Goal: Task Accomplishment & Management: Complete application form

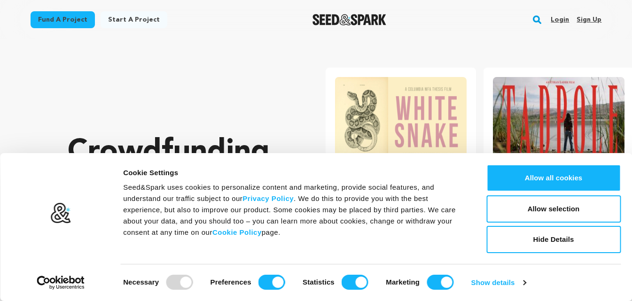
click at [586, 19] on link "Sign up" at bounding box center [589, 19] width 25 height 15
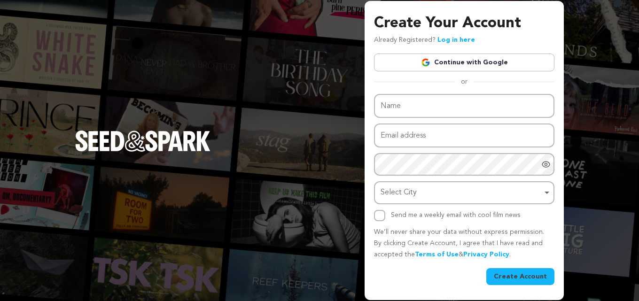
click at [467, 60] on link "Continue with Google" at bounding box center [464, 63] width 181 height 18
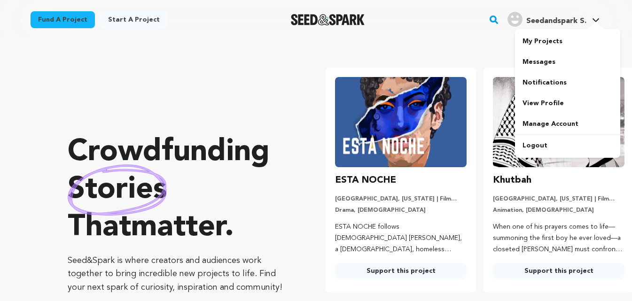
click at [559, 24] on span "Seedandspark S." at bounding box center [556, 21] width 60 height 8
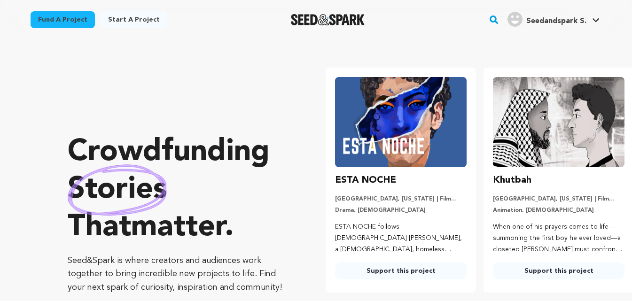
scroll to position [0, 165]
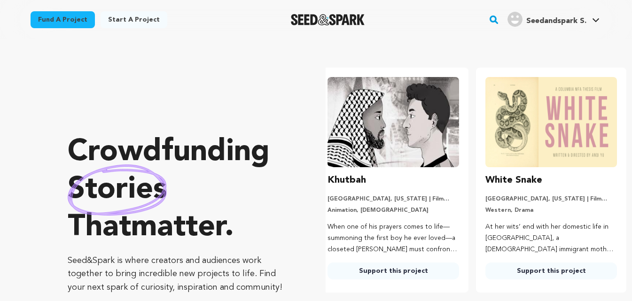
click at [559, 24] on span "Seedandspark S." at bounding box center [556, 21] width 60 height 8
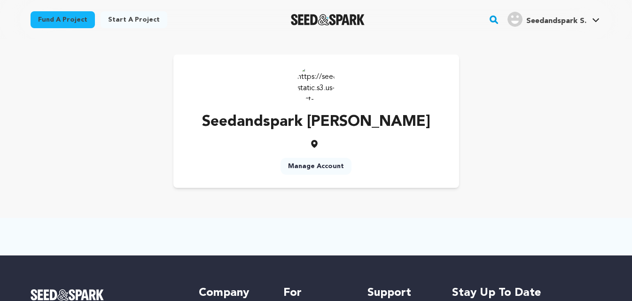
click at [316, 162] on link "Manage Account" at bounding box center [316, 166] width 71 height 17
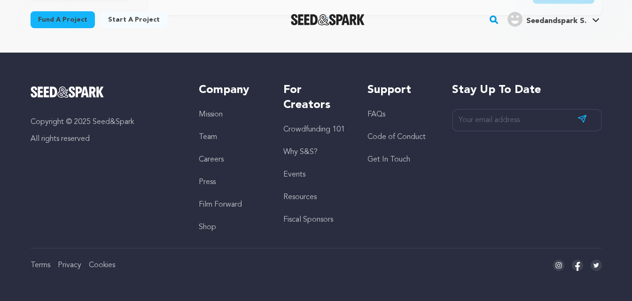
scroll to position [29, 0]
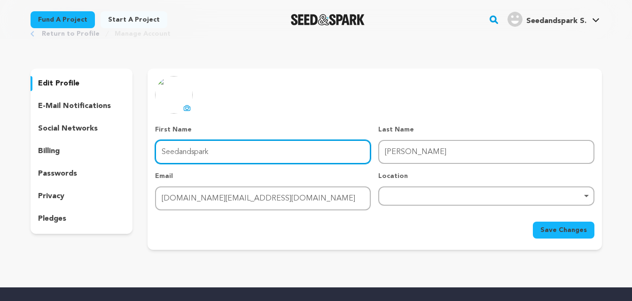
click at [291, 155] on input "Seedandspark" at bounding box center [263, 152] width 216 height 24
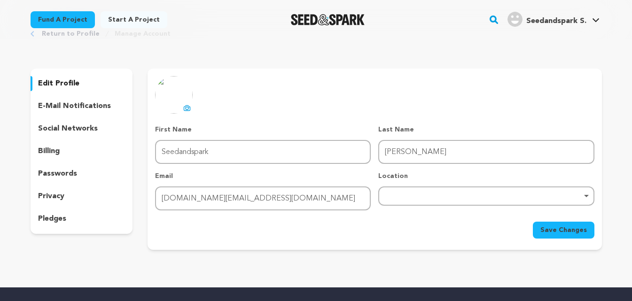
click at [100, 129] on div "social networks" at bounding box center [82, 128] width 102 height 15
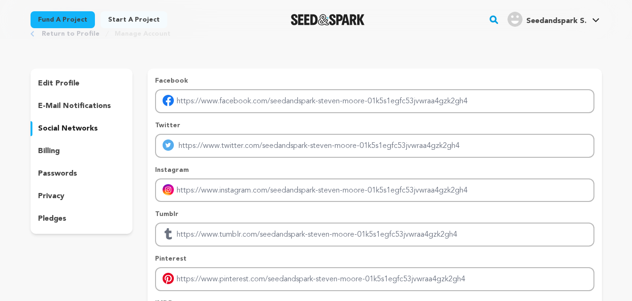
scroll to position [123, 0]
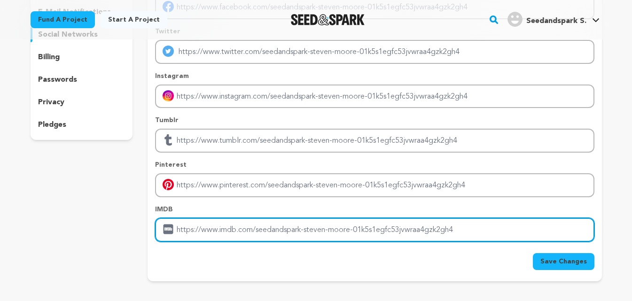
click at [214, 224] on input "Enter IMDB profile link" at bounding box center [374, 230] width 439 height 24
paste input "https://thestagingpointe.com/"
type input "https://thestagingpointe.com/"
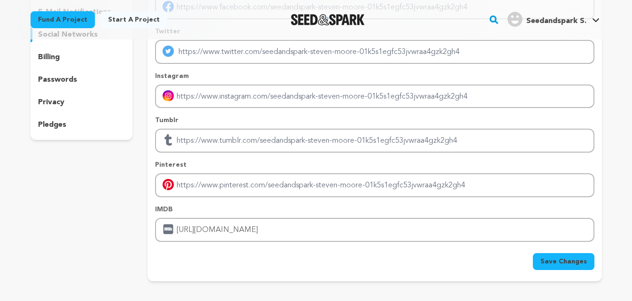
click at [557, 261] on span "Save Changes" at bounding box center [564, 261] width 47 height 9
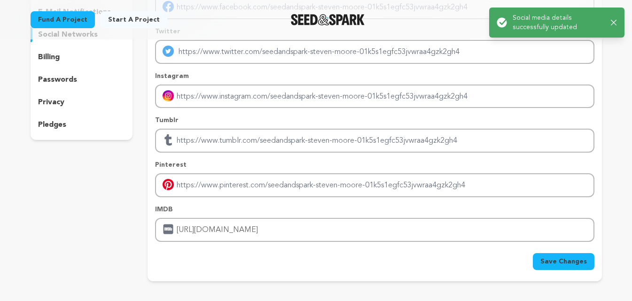
scroll to position [0, 0]
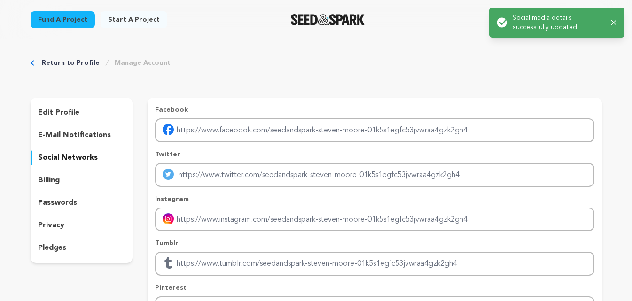
click at [75, 113] on p "edit profile" at bounding box center [58, 112] width 41 height 11
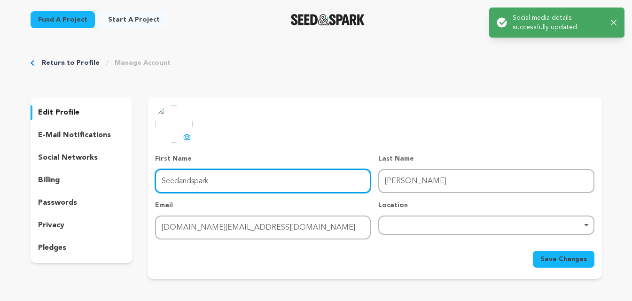
click at [259, 184] on input "Seedandspark" at bounding box center [263, 181] width 216 height 24
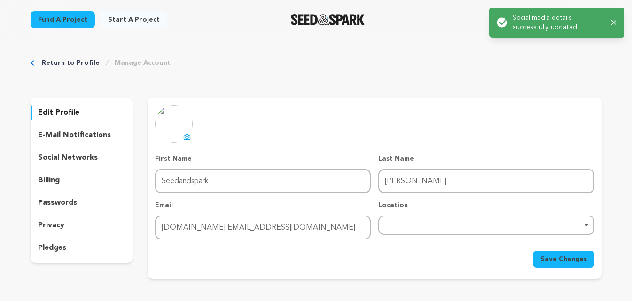
click at [187, 137] on icon at bounding box center [187, 137] width 8 height 8
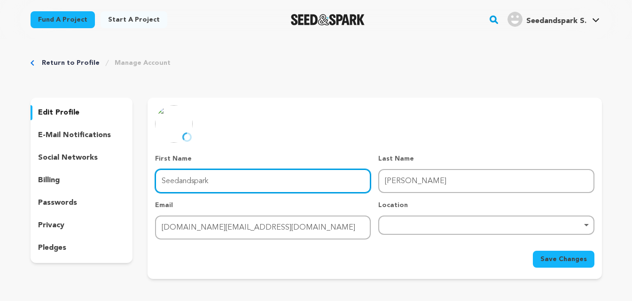
click at [233, 182] on input "Seedandspark" at bounding box center [263, 181] width 216 height 24
paste input "teven Moore"
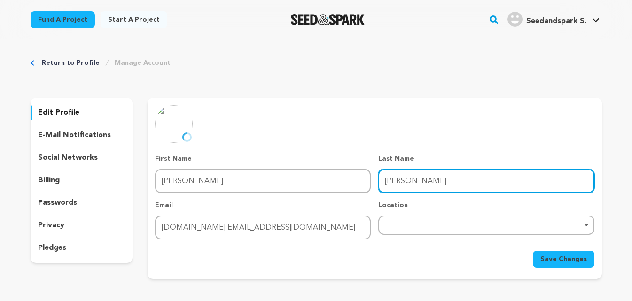
click at [408, 183] on input "Steven Moore" at bounding box center [486, 181] width 216 height 24
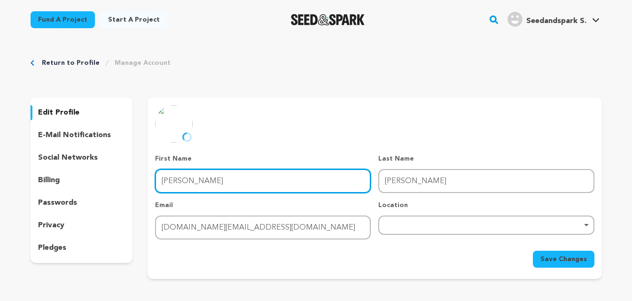
click at [222, 182] on input "Steven Moore" at bounding box center [263, 181] width 216 height 24
type input "Steven"
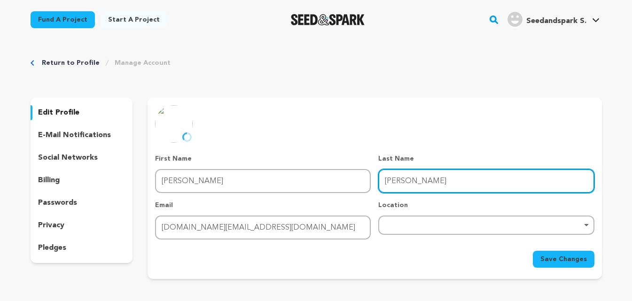
click at [454, 179] on input "Steven Moore" at bounding box center [486, 181] width 216 height 24
type input "Steven"
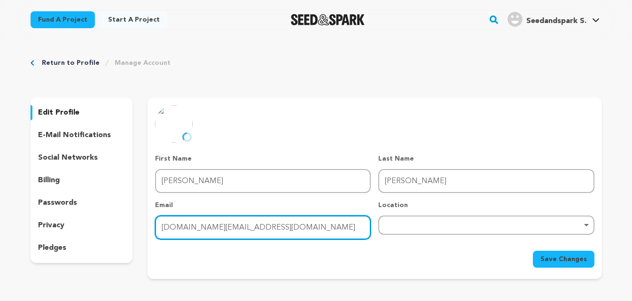
click at [305, 229] on input "thestagingpointe.in@gmail.com" at bounding box center [263, 228] width 216 height 24
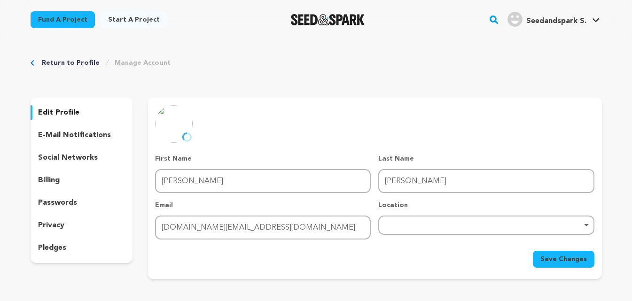
click at [449, 212] on div "Location Remove item" at bounding box center [486, 220] width 216 height 39
click at [448, 223] on div "Remove item" at bounding box center [486, 225] width 206 height 4
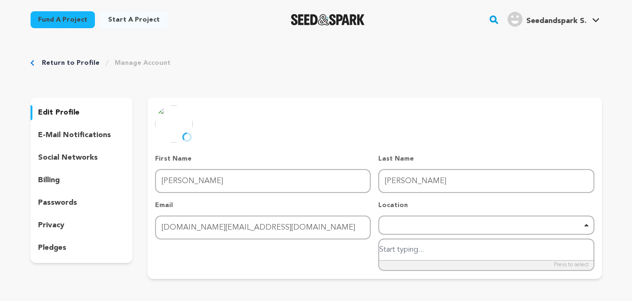
click at [448, 223] on div "Remove item" at bounding box center [486, 225] width 206 height 4
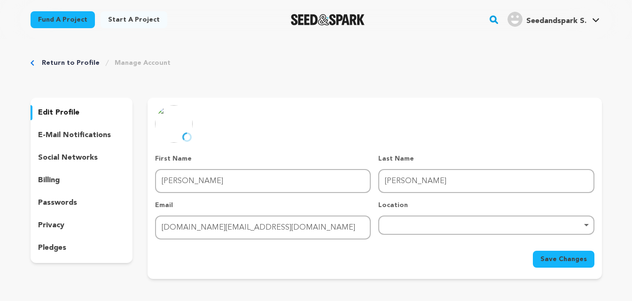
click at [537, 256] on button "Save Changes" at bounding box center [564, 259] width 62 height 17
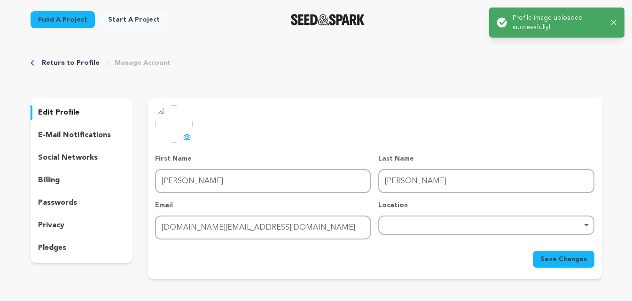
click at [538, 58] on div "Return to Profile Manage Account" at bounding box center [317, 62] width 572 height 9
click at [612, 24] on icon "button" at bounding box center [614, 23] width 6 height 6
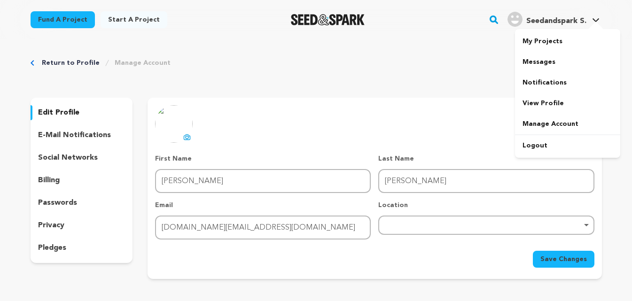
click at [577, 24] on span "Seedandspark S." at bounding box center [556, 21] width 60 height 8
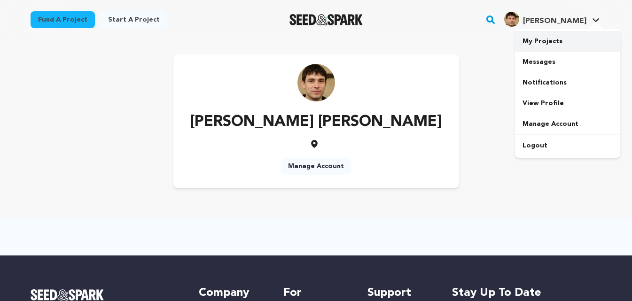
click at [557, 47] on link "My Projects" at bounding box center [567, 41] width 105 height 21
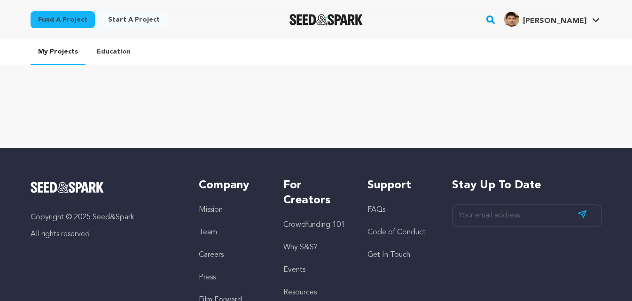
click at [557, 34] on div "Fund a project Start a project Search" at bounding box center [317, 19] width 602 height 39
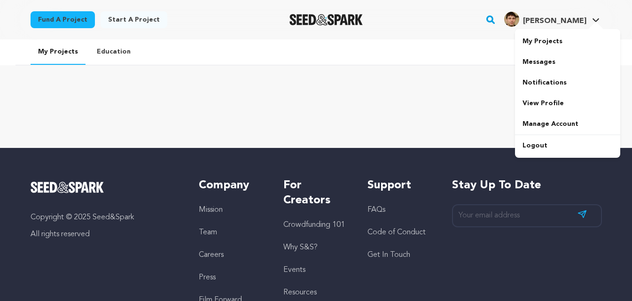
click at [519, 15] on img "Steven S.'s Profile" at bounding box center [511, 19] width 15 height 15
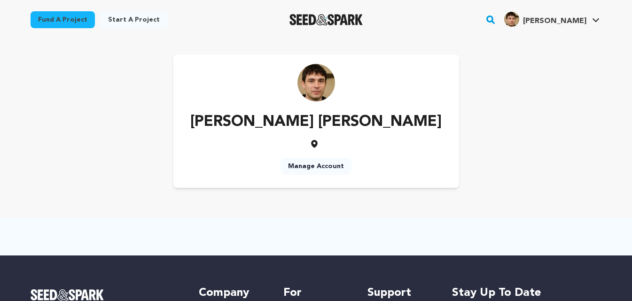
click at [314, 143] on icon at bounding box center [314, 143] width 9 height 9
click at [314, 149] on div "Steven Steven Manage Account" at bounding box center [316, 121] width 286 height 133
click at [311, 88] on img at bounding box center [317, 83] width 38 height 38
click at [539, 101] on link "View Profile" at bounding box center [567, 103] width 105 height 21
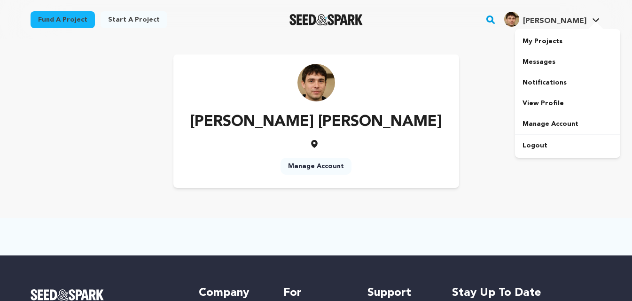
click at [581, 24] on span "[PERSON_NAME]" at bounding box center [554, 21] width 63 height 8
click at [551, 118] on link "Manage Account" at bounding box center [567, 124] width 105 height 21
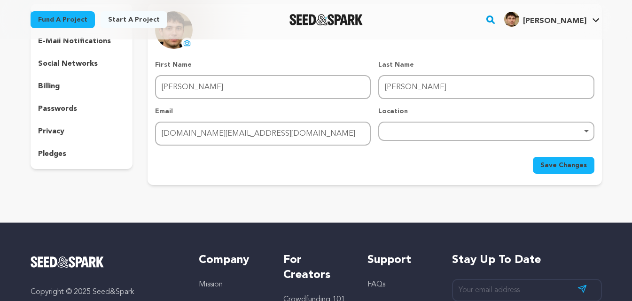
scroll to position [47, 0]
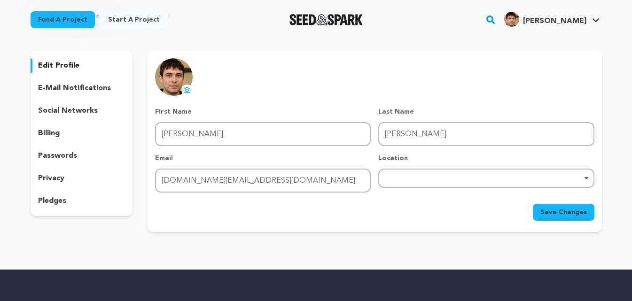
click at [68, 108] on p "social networks" at bounding box center [68, 110] width 60 height 11
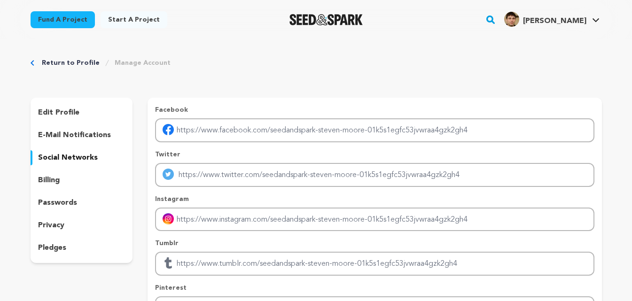
click at [90, 112] on div "edit profile" at bounding box center [82, 112] width 102 height 15
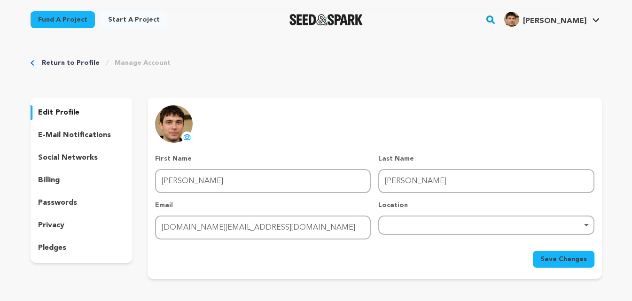
click at [108, 139] on div "e-mail notifications" at bounding box center [82, 135] width 102 height 15
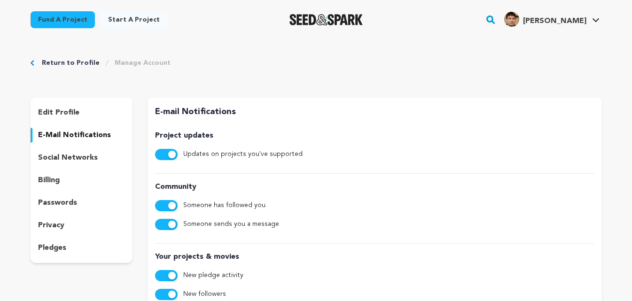
click at [87, 159] on p "social networks" at bounding box center [68, 157] width 60 height 11
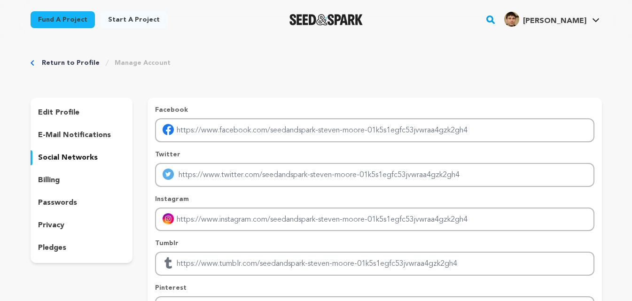
scroll to position [141, 0]
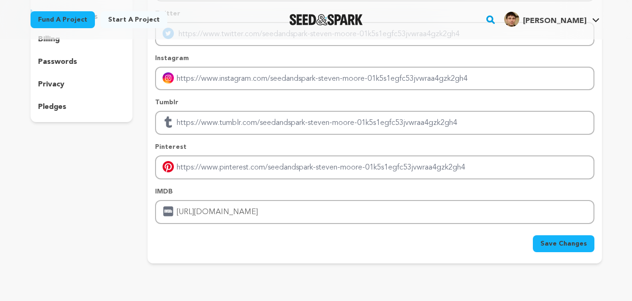
click at [576, 24] on span "[PERSON_NAME]" at bounding box center [554, 21] width 63 height 8
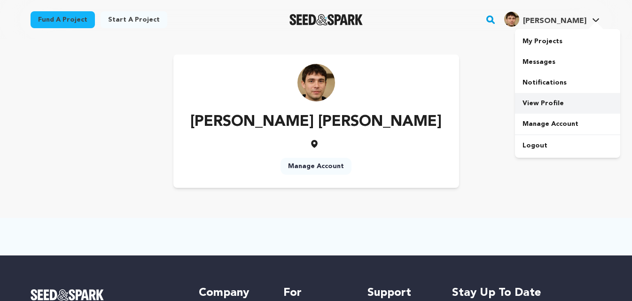
click at [553, 98] on link "View Profile" at bounding box center [567, 103] width 105 height 21
click at [321, 167] on link "Manage Account" at bounding box center [316, 166] width 71 height 17
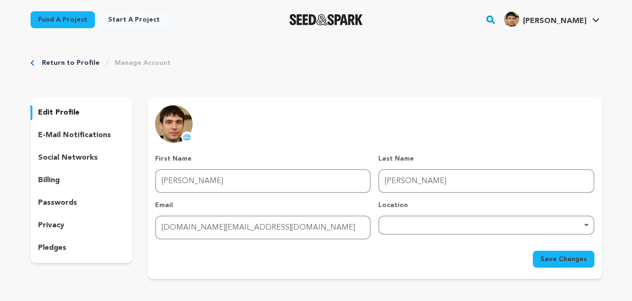
click at [124, 13] on link "Start a project" at bounding box center [134, 19] width 67 height 17
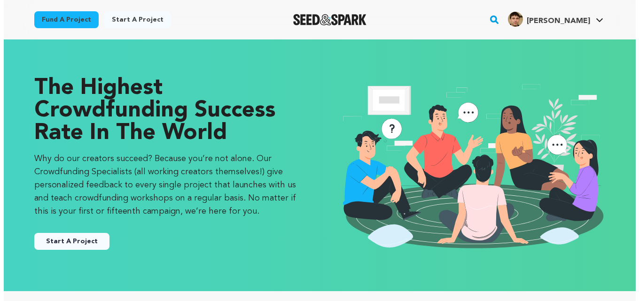
scroll to position [141, 0]
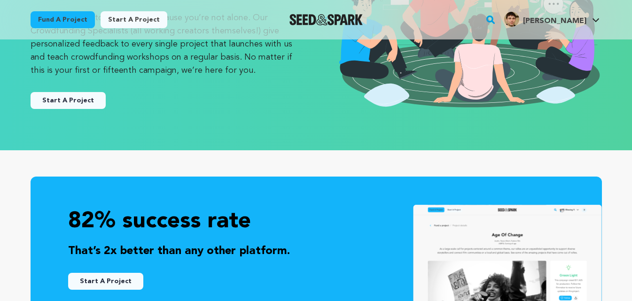
click at [90, 101] on button "Start A Project" at bounding box center [68, 100] width 75 height 17
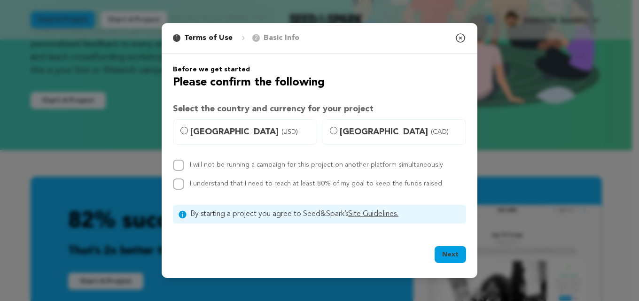
click at [250, 126] on span "[GEOGRAPHIC_DATA] (USD)" at bounding box center [250, 132] width 120 height 13
click at [188, 127] on input "[GEOGRAPHIC_DATA] (USD)" at bounding box center [185, 131] width 8 height 8
radio input "true"
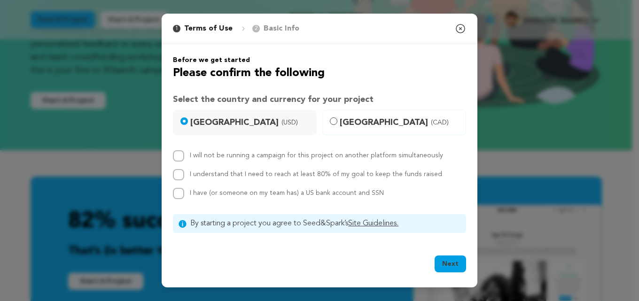
click at [447, 259] on button "Next" at bounding box center [450, 264] width 31 height 17
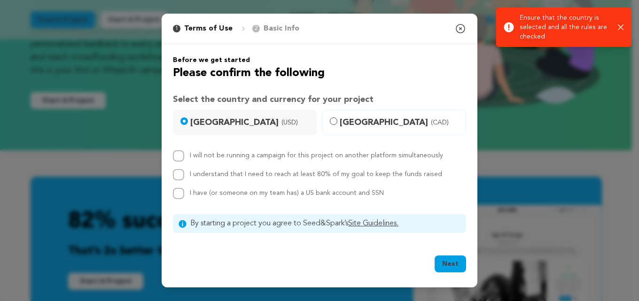
click at [226, 154] on label "I will not be running a campaign for this project on another platform simultane…" at bounding box center [316, 155] width 253 height 7
click at [184, 154] on input "I will not be running a campaign for this project on another platform simultane…" at bounding box center [178, 155] width 11 height 11
checkbox input "true"
click at [202, 174] on label "I understand that I need to reach at least 80% of my goal to keep the funds rai…" at bounding box center [316, 174] width 252 height 7
click at [184, 174] on input "I understand that I need to reach at least 80% of my goal to keep the funds rai…" at bounding box center [178, 174] width 11 height 11
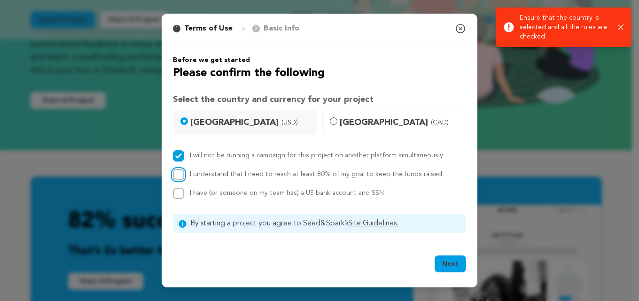
checkbox input "true"
click at [198, 192] on span "I have (or someone on my team has) a US bank account and SSN" at bounding box center [287, 193] width 194 height 7
click at [184, 192] on input "I have (or someone on my team has) a US bank account and SSN" at bounding box center [178, 193] width 11 height 11
checkbox input "true"
click at [460, 270] on button "Next" at bounding box center [450, 264] width 31 height 17
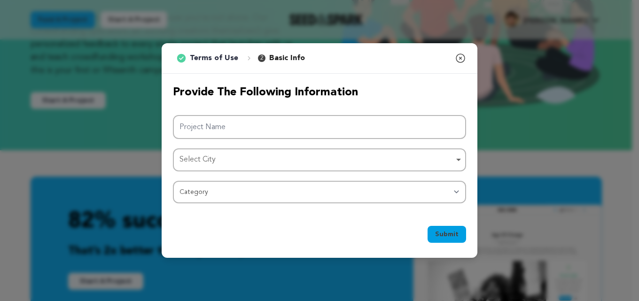
click at [338, 174] on div "Project Name Select City Select City Remove item Select City Category Film Feat…" at bounding box center [319, 159] width 293 height 88
click at [317, 157] on div "Select City Remove item" at bounding box center [317, 160] width 275 height 14
drag, startPoint x: 196, startPoint y: 248, endPoint x: 203, endPoint y: 171, distance: 77.4
click at [196, 247] on div "Submit Ok, Got it" at bounding box center [320, 236] width 316 height 43
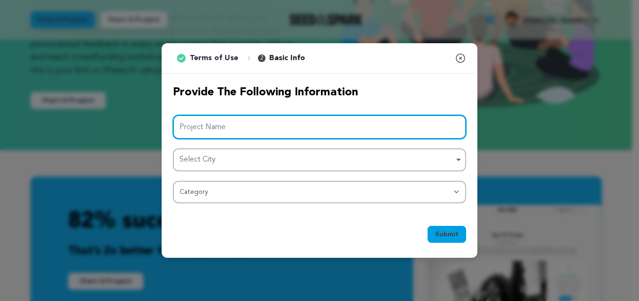
click at [225, 138] on input "Project Name" at bounding box center [319, 127] width 293 height 24
click at [246, 122] on input "Project Name" at bounding box center [319, 127] width 293 height 24
paste input "The Staging Pointe LLC"
click at [241, 153] on div "Select City Remove item" at bounding box center [320, 159] width 284 height 17
type input "The Staging Pointe LLC"
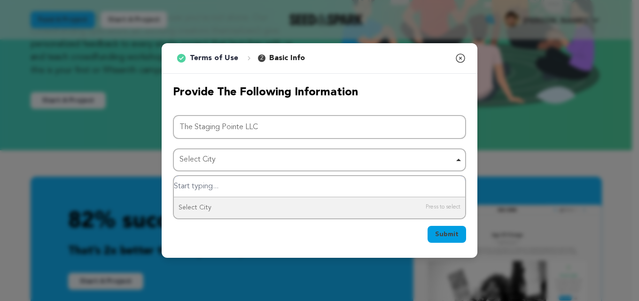
click at [228, 181] on input "Select City" at bounding box center [319, 186] width 291 height 21
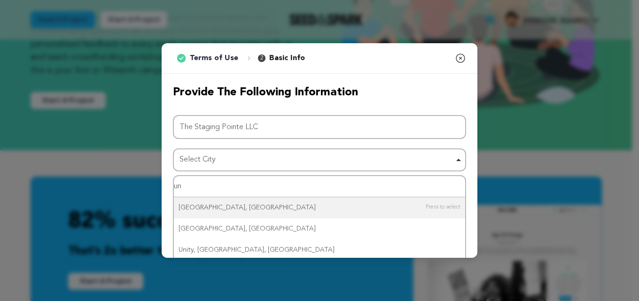
type input "u"
type input "texas"
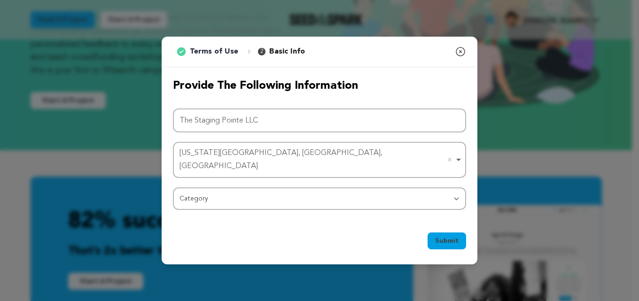
click at [225, 206] on div "Provide the following information Project Name The Staging Pointe LLC Texas Cit…" at bounding box center [320, 144] width 316 height 154
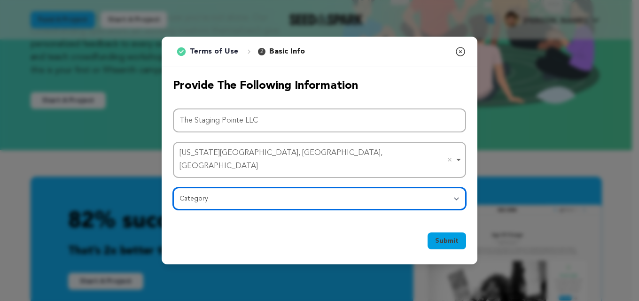
click at [238, 193] on select "Category Film Feature Film Short Series Film Festival Company Music Video VR Ex…" at bounding box center [319, 199] width 293 height 23
select select "10117"
click at [173, 188] on select "Category Film Feature Film Short Series Film Festival Company Music Video VR Ex…" at bounding box center [319, 199] width 293 height 23
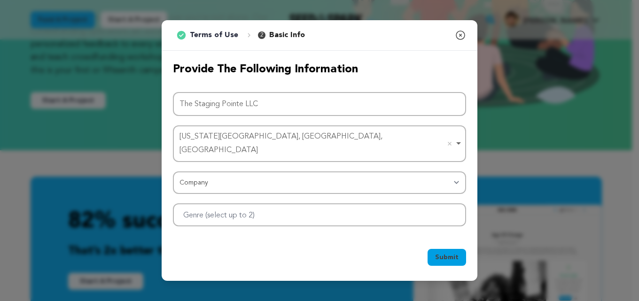
click at [434, 250] on button "Submit" at bounding box center [447, 257] width 39 height 17
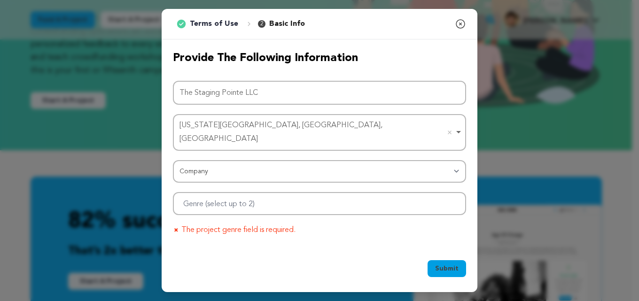
click at [313, 205] on div at bounding box center [319, 203] width 293 height 23
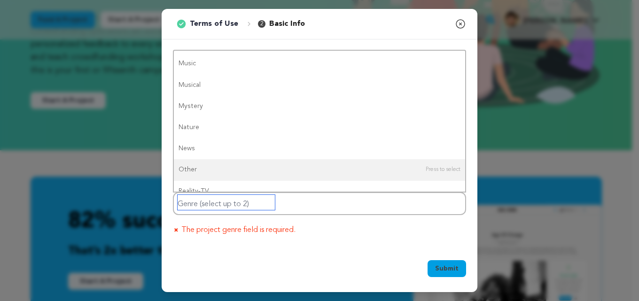
scroll to position [0, 0]
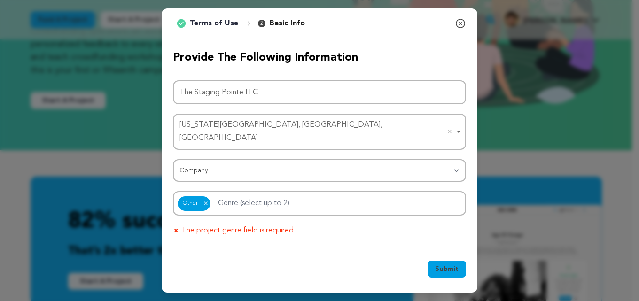
click at [442, 267] on span "Submit" at bounding box center [447, 269] width 24 height 9
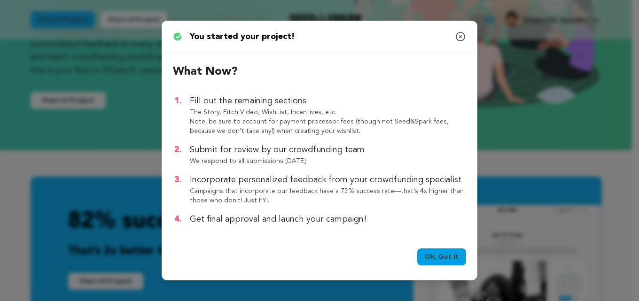
click at [444, 259] on link "Ok, Got it" at bounding box center [441, 257] width 49 height 17
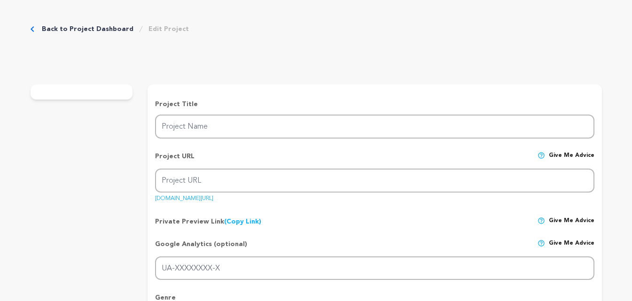
type input "The Staging Pointe LLC"
type input "the-staging-pointe-llc"
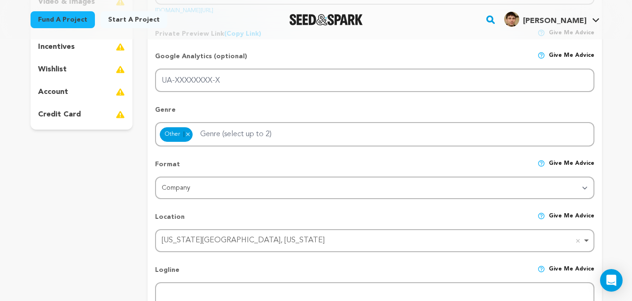
scroll to position [39, 0]
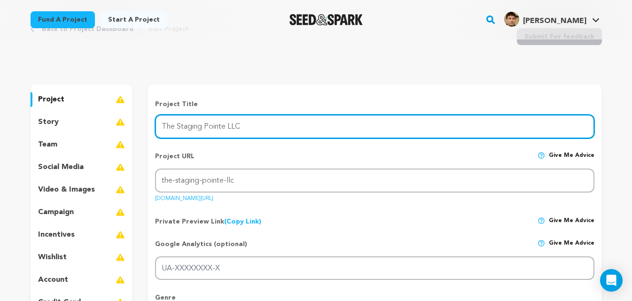
click at [244, 130] on input "The Staging Pointe LLC" at bounding box center [374, 127] width 439 height 24
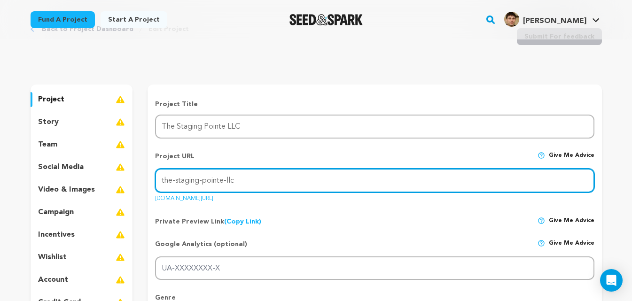
click at [221, 178] on input "the-staging-pointe-llc" at bounding box center [374, 181] width 439 height 24
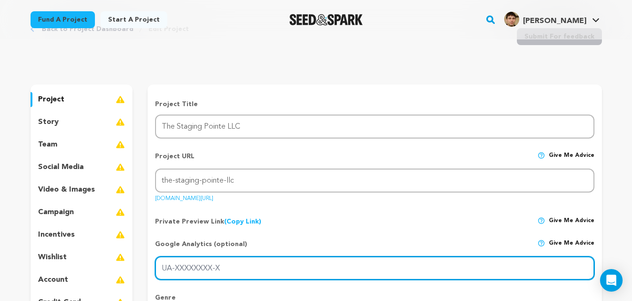
click at [216, 264] on input "UA-XXXXXXXX-X" at bounding box center [374, 269] width 439 height 24
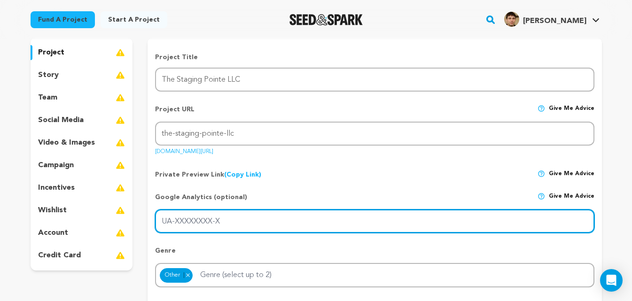
click at [229, 221] on input "UA-XXXXXXXX-X" at bounding box center [374, 222] width 439 height 24
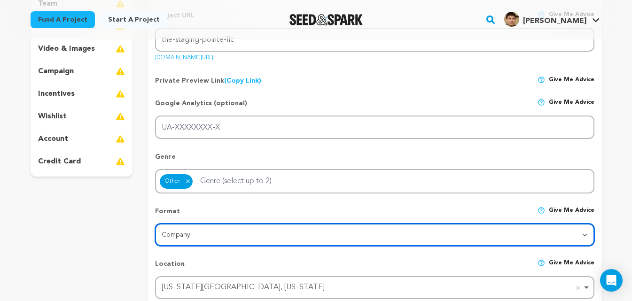
click at [211, 233] on select "Category Film Feature Film Short Series VR Experience Film Festival Company Mus…" at bounding box center [374, 235] width 439 height 23
click at [222, 225] on select "Category Film Feature Film Short Series VR Experience Film Festival Company Mus…" at bounding box center [374, 235] width 439 height 23
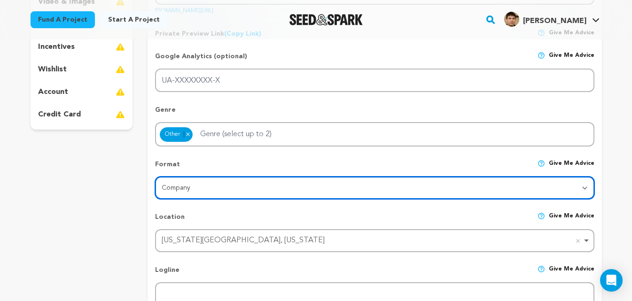
click at [208, 241] on div "Texas City, Texas Remove item" at bounding box center [372, 241] width 420 height 14
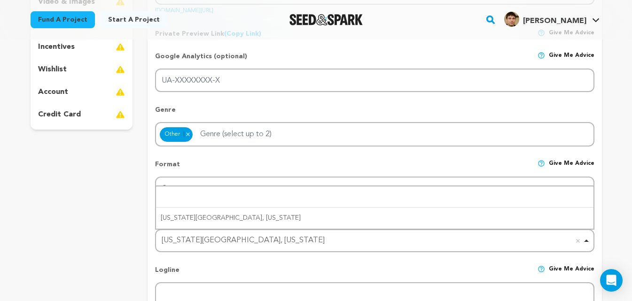
click at [199, 272] on div "Logline Give me advice" at bounding box center [374, 274] width 439 height 17
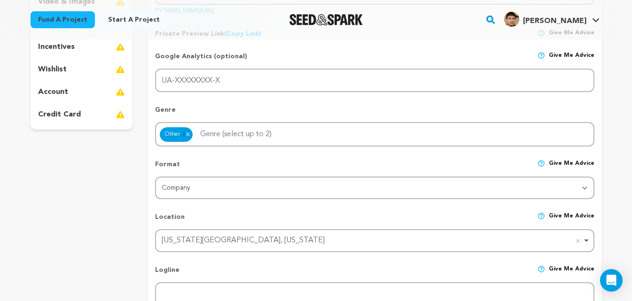
scroll to position [369, 0]
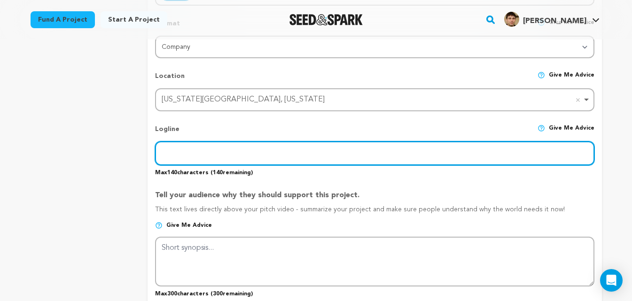
click at [196, 149] on input "text" at bounding box center [374, 153] width 439 height 24
click at [238, 155] on input "financial" at bounding box center [374, 153] width 439 height 24
paste input "Financial Consulting"
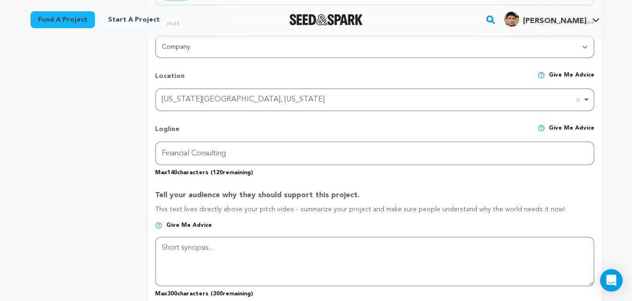
click at [255, 183] on div "Tell your audience why they should support this project. This text lives direct…" at bounding box center [374, 240] width 439 height 116
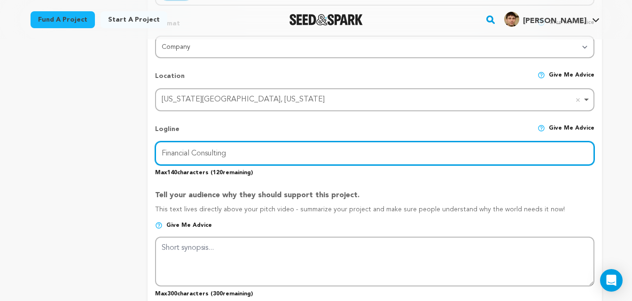
click at [252, 151] on input "Financial Consulting" at bounding box center [374, 153] width 439 height 24
type input "Financial Consulting"
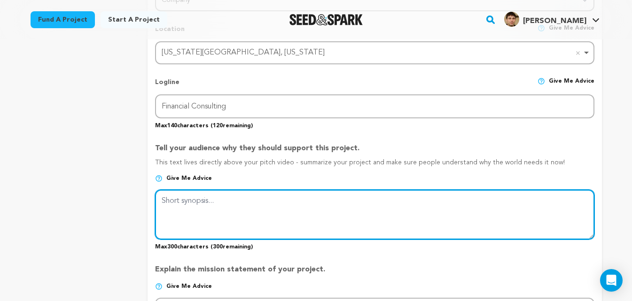
click at [245, 199] on textarea at bounding box center [374, 215] width 439 height 50
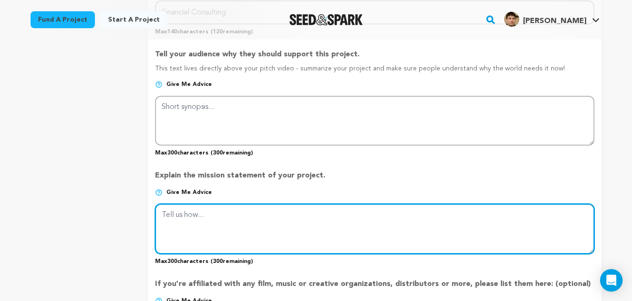
click at [249, 205] on textarea at bounding box center [374, 229] width 439 height 50
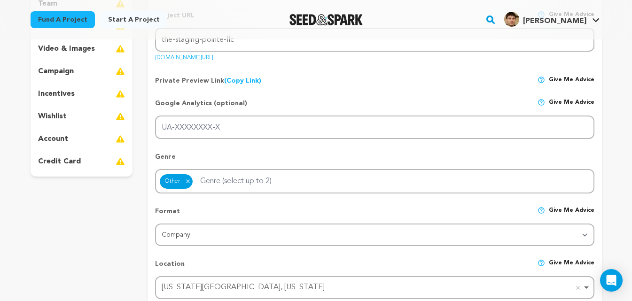
scroll to position [416, 0]
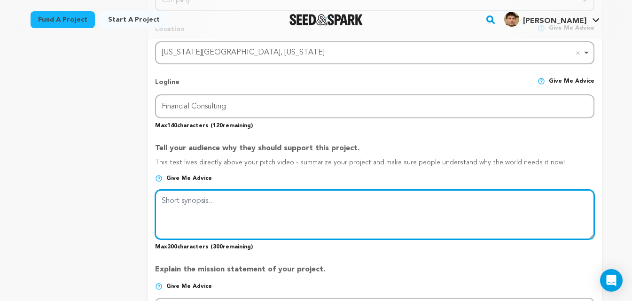
click at [206, 206] on textarea at bounding box center [374, 215] width 439 height 50
click at [251, 210] on textarea at bounding box center [374, 215] width 439 height 50
paste textarea "The Staging Pointe specializes in tax preparation, bookkeeping, and financial c…"
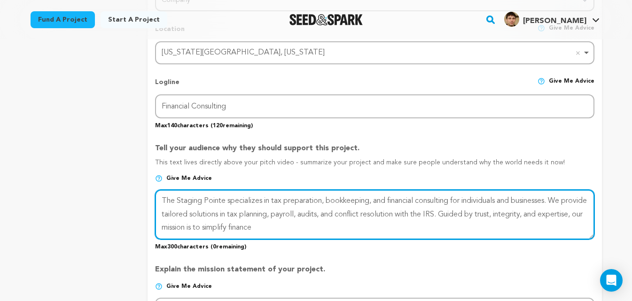
click at [373, 236] on textarea at bounding box center [374, 215] width 439 height 50
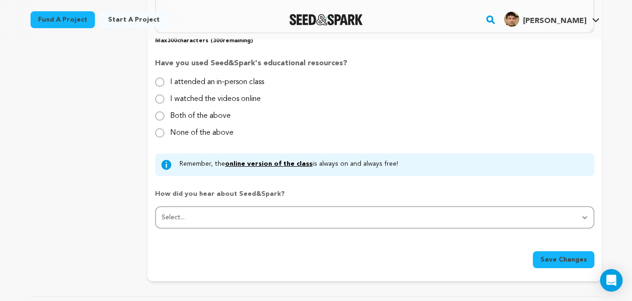
scroll to position [886, 0]
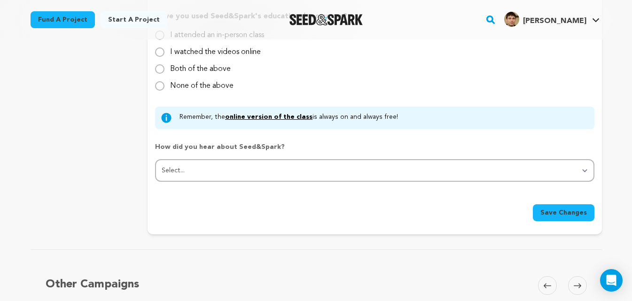
type textarea "The Staging Pointe specializes in tax preparation, bookkeeping, and financial c…"
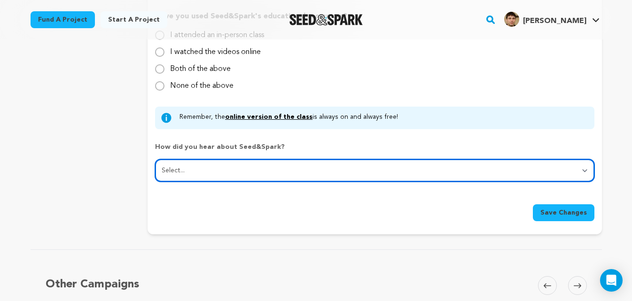
click at [238, 170] on select "Select... From a friend Social media Film festival or film organization Took an…" at bounding box center [374, 170] width 439 height 23
click at [155, 160] on select "Select... From a friend Social media Film festival or film organization Took an…" at bounding box center [374, 170] width 439 height 23
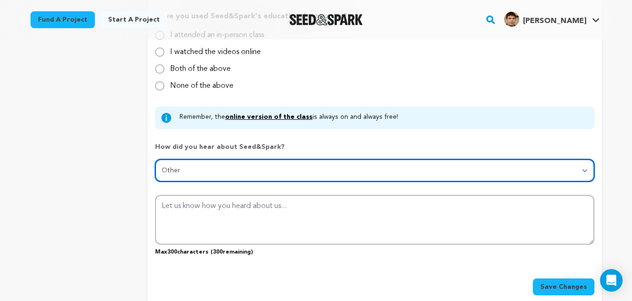
click at [360, 169] on select "Select... From a friend Social media Film festival or film organization Took an…" at bounding box center [374, 170] width 439 height 23
select select "7"
click at [155, 160] on select "Select... From a friend Social media Film festival or film organization Took an…" at bounding box center [374, 170] width 439 height 23
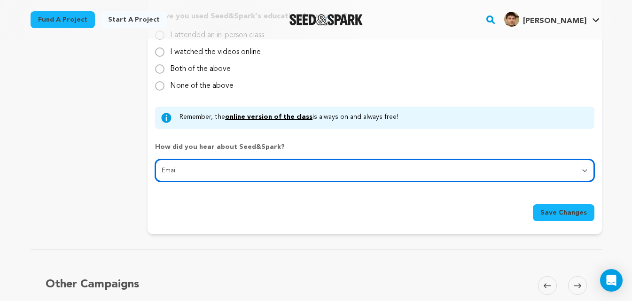
click at [360, 173] on select "Select... From a friend Social media Film festival or film organization Took an…" at bounding box center [374, 170] width 439 height 23
click at [358, 172] on select "Select... From a friend Social media Film festival or film organization Took an…" at bounding box center [374, 170] width 439 height 23
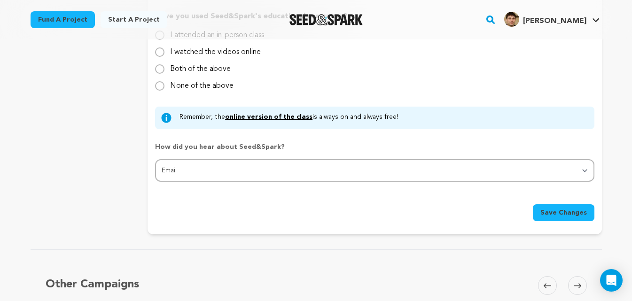
click at [580, 213] on span "Save Changes" at bounding box center [564, 212] width 47 height 9
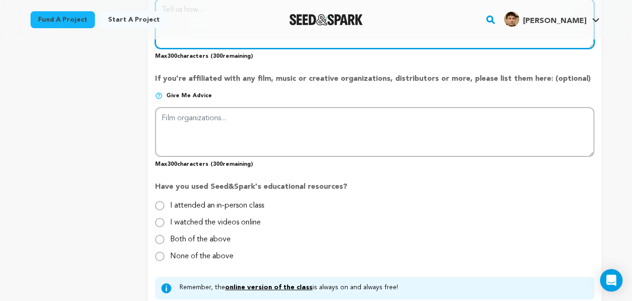
scroll to position [621, 0]
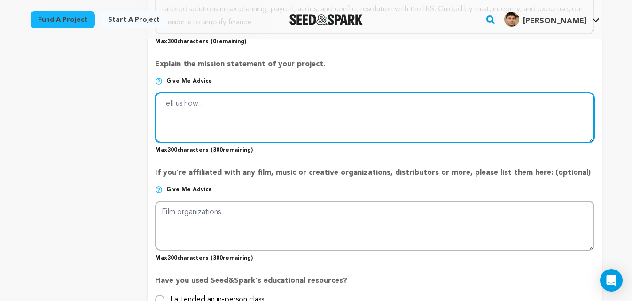
click at [259, 120] on textarea at bounding box center [374, 118] width 439 height 50
paste textarea "The Staging Pointe specializes in tax preparation, bookkeeping, and financial c…"
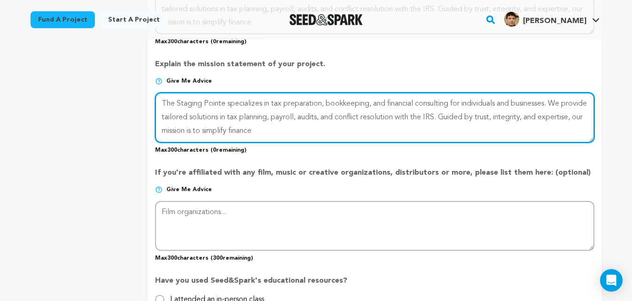
scroll to position [950, 0]
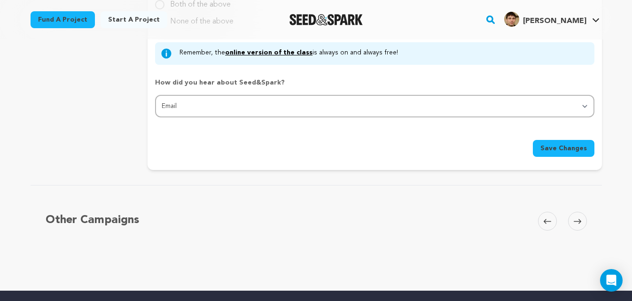
type textarea "The Staging Pointe specializes in tax preparation, bookkeeping, and financial c…"
click at [581, 140] on div "Save Changes" at bounding box center [374, 145] width 439 height 24
click at [569, 148] on span "Save Changes" at bounding box center [564, 148] width 47 height 9
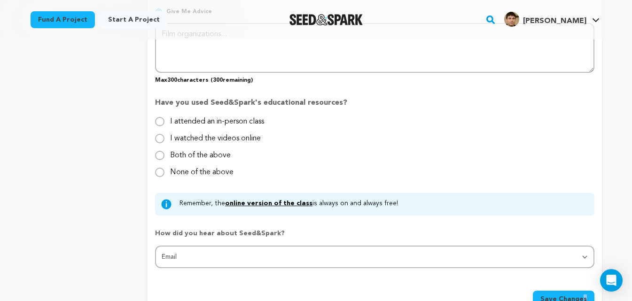
scroll to position [846, 0]
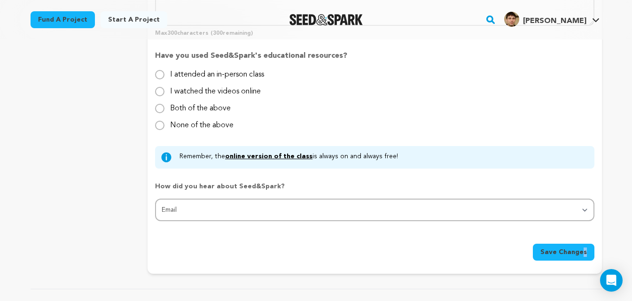
click at [572, 251] on span "Save Changes" at bounding box center [564, 252] width 47 height 9
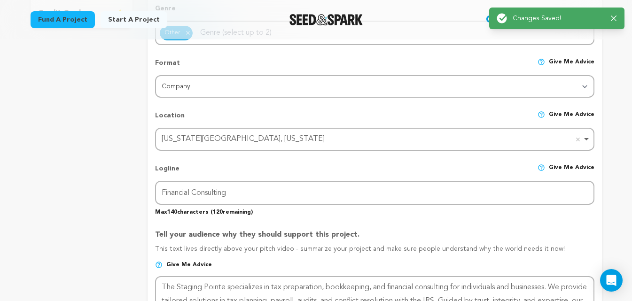
scroll to position [0, 0]
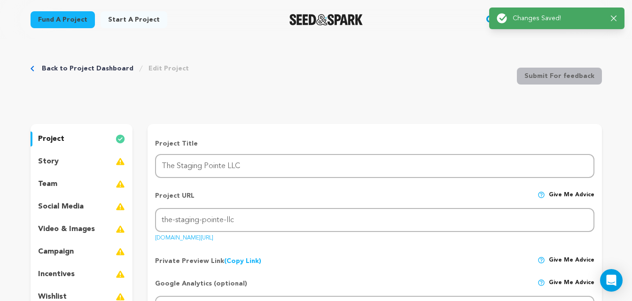
click at [55, 174] on div "project story team social media video & images campaign incentives wishlist acc…" at bounding box center [82, 240] width 102 height 233
click at [63, 167] on div "story" at bounding box center [82, 161] width 102 height 15
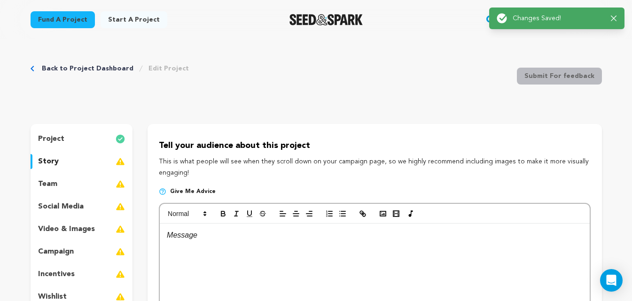
click at [56, 161] on p "story" at bounding box center [48, 161] width 21 height 11
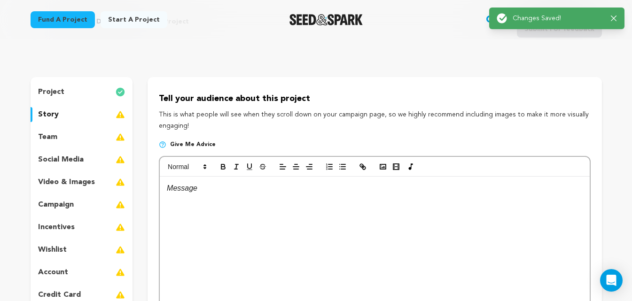
scroll to position [94, 0]
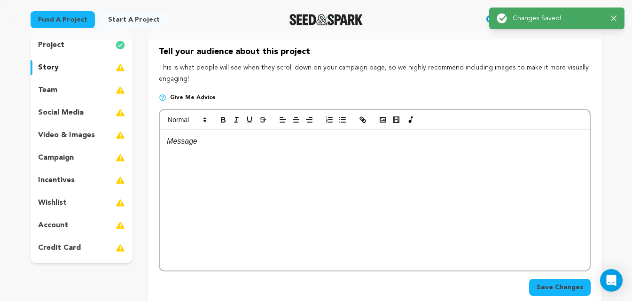
click at [182, 158] on div at bounding box center [375, 200] width 430 height 141
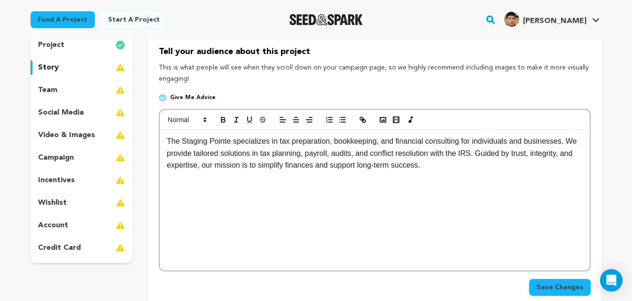
scroll to position [0, 0]
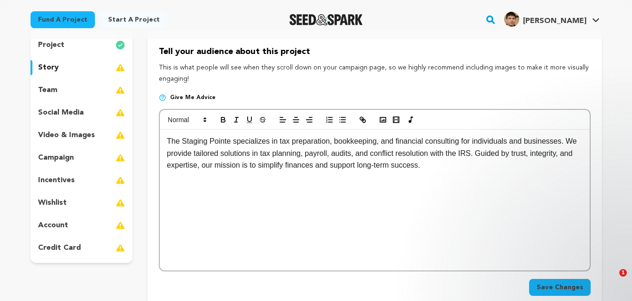
click at [290, 183] on div "The Staging Pointe specializes in tax preparation, bookkeeping, and financial c…" at bounding box center [375, 200] width 430 height 141
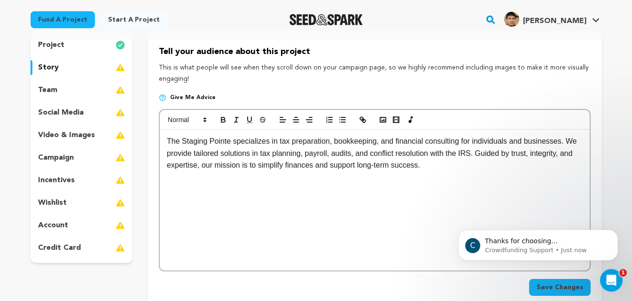
click at [477, 164] on p "The Staging Pointe specializes in tax preparation, bookkeeping, and financial c…" at bounding box center [375, 153] width 416 height 36
click at [59, 253] on p "credit card" at bounding box center [59, 248] width 43 height 11
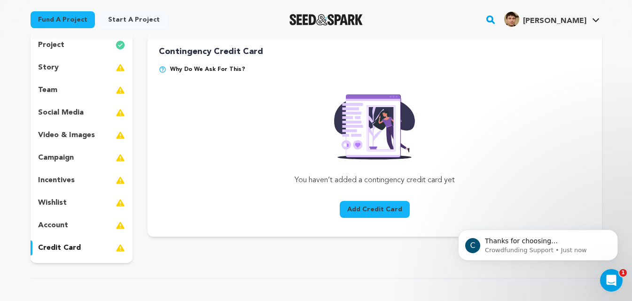
click at [69, 222] on div "account" at bounding box center [82, 225] width 102 height 15
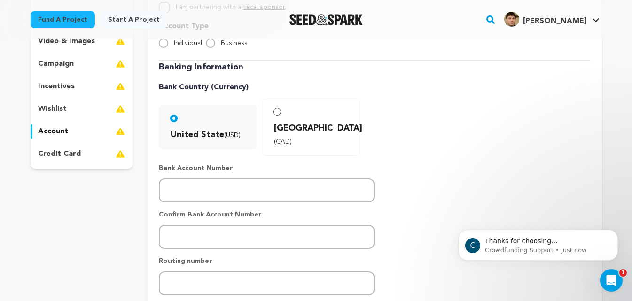
scroll to position [141, 0]
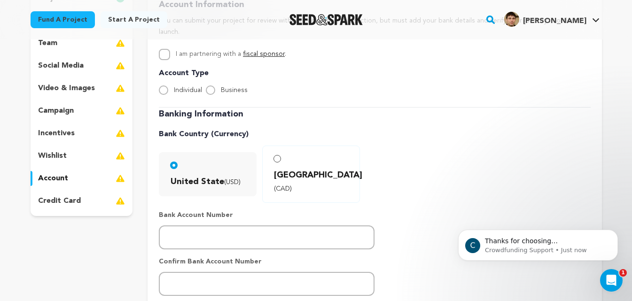
click at [70, 161] on div "wishlist" at bounding box center [82, 156] width 102 height 15
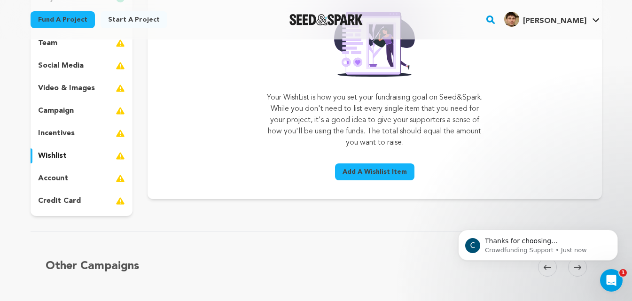
click at [77, 138] on div "incentives" at bounding box center [82, 133] width 102 height 15
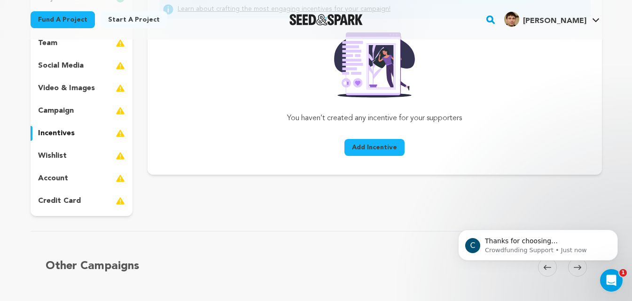
click at [77, 118] on div "campaign" at bounding box center [82, 110] width 102 height 15
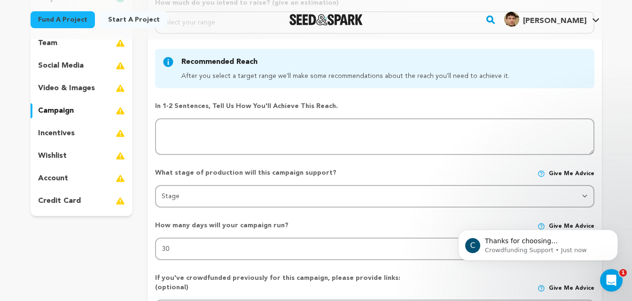
click at [88, 96] on div "project story team social media video & images campaign incentives wishlist acc…" at bounding box center [82, 99] width 102 height 233
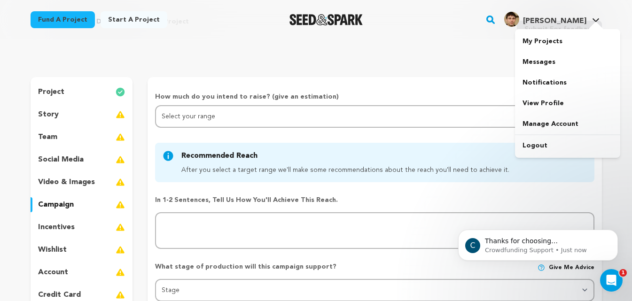
click at [564, 13] on div "[PERSON_NAME]" at bounding box center [545, 19] width 82 height 15
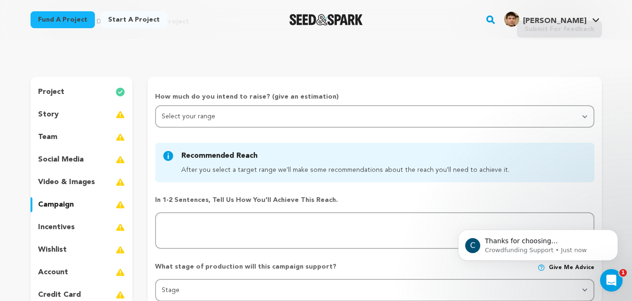
click at [564, 13] on div "[PERSON_NAME]" at bounding box center [545, 19] width 82 height 15
